Goal: Information Seeking & Learning: Understand process/instructions

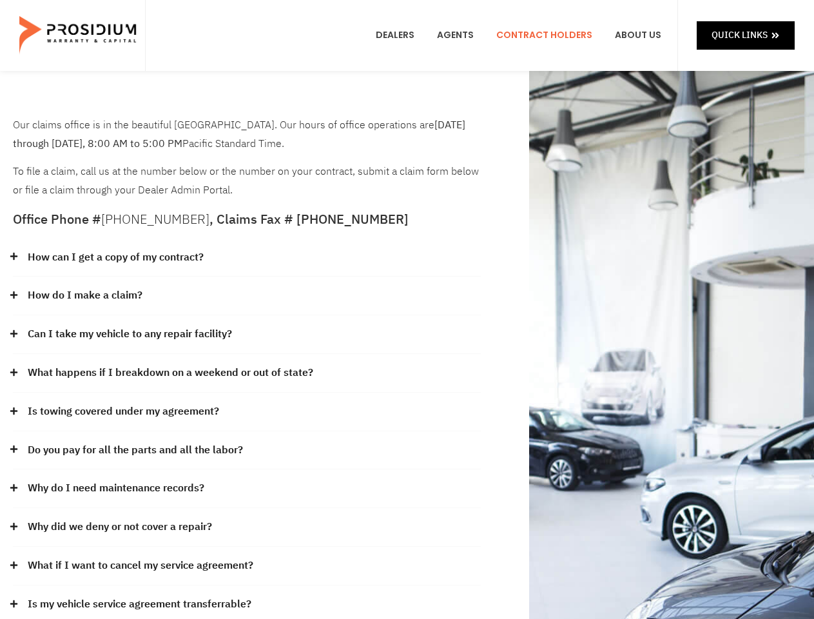
click at [407, 309] on div "How do I make a claim?" at bounding box center [247, 296] width 468 height 39
click at [247, 258] on div "How can I get a copy of my contract?" at bounding box center [247, 257] width 468 height 39
click at [115, 257] on link "How can I get a copy of my contract?" at bounding box center [116, 257] width 176 height 19
click at [247, 296] on div "How do I make a claim?" at bounding box center [247, 296] width 468 height 39
click at [84, 295] on link "How do I make a claim?" at bounding box center [85, 295] width 115 height 19
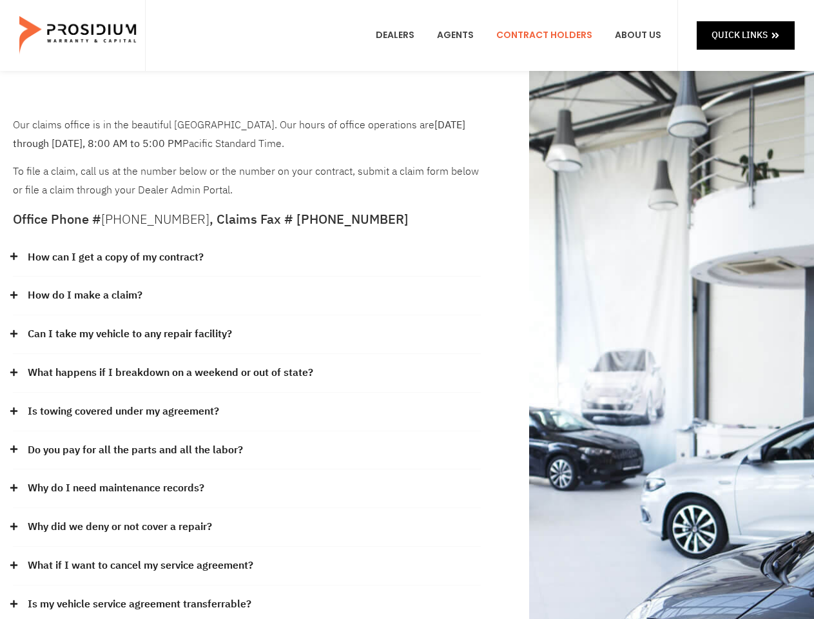
click at [247, 335] on div "Can I take my vehicle to any repair facility?" at bounding box center [247, 334] width 468 height 39
click at [130, 334] on link "Can I take my vehicle to any repair facility?" at bounding box center [130, 334] width 204 height 19
click at [247, 373] on link "What happens if I breakdown on a weekend or out of state?" at bounding box center [171, 373] width 286 height 19
click at [169, 373] on link "What happens if I breakdown on a weekend or out of state?" at bounding box center [171, 373] width 286 height 19
click at [247, 412] on div "Is towing covered under my agreement?" at bounding box center [247, 412] width 468 height 39
